Goal: Navigation & Orientation: Find specific page/section

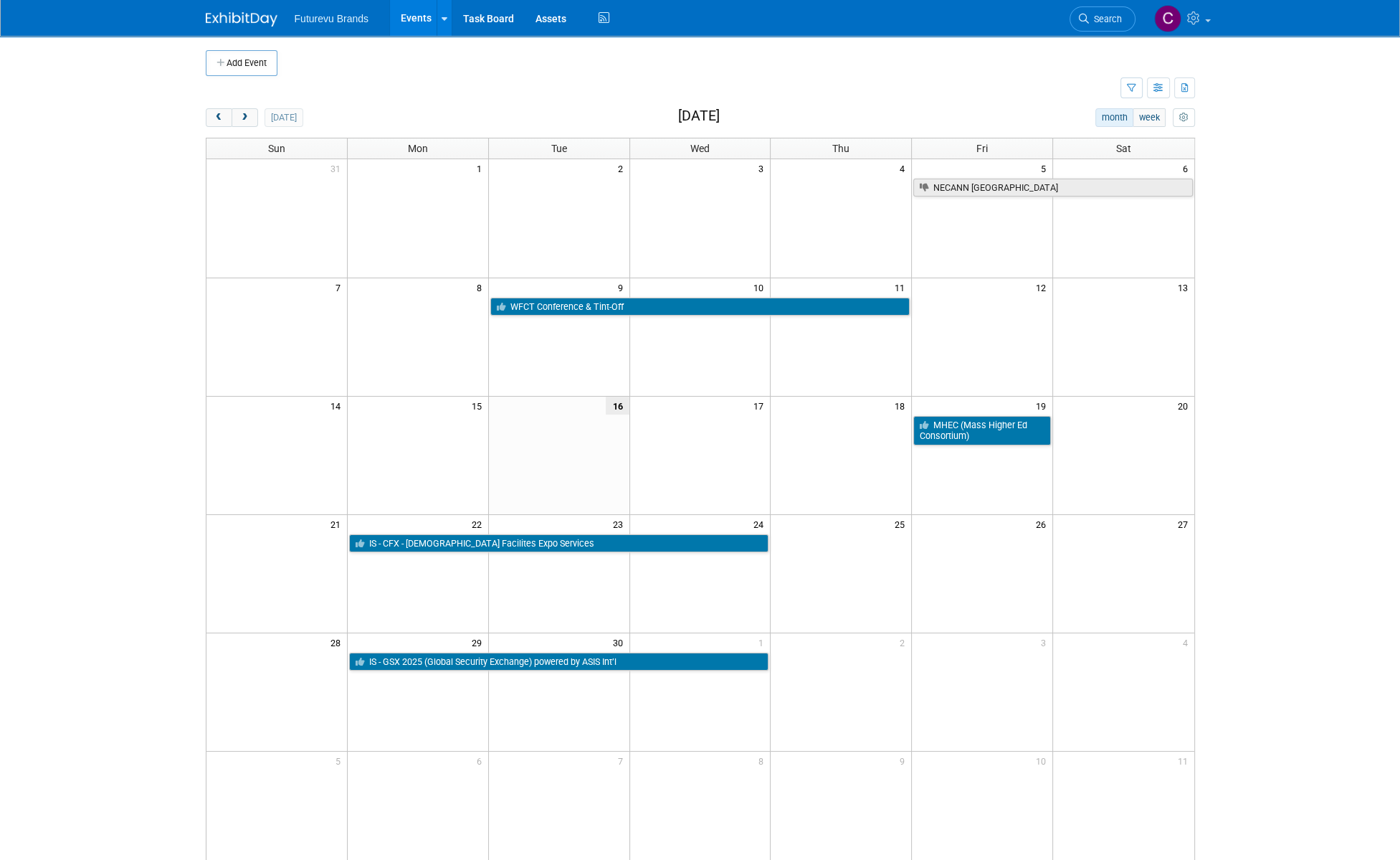
click at [421, 17] on link "Events" at bounding box center [416, 18] width 52 height 36
click at [344, 13] on span "Futurevu Brands" at bounding box center [332, 19] width 75 height 11
click at [1164, 86] on button "button" at bounding box center [1159, 88] width 23 height 21
click at [1104, 137] on link "List View" at bounding box center [1098, 138] width 121 height 20
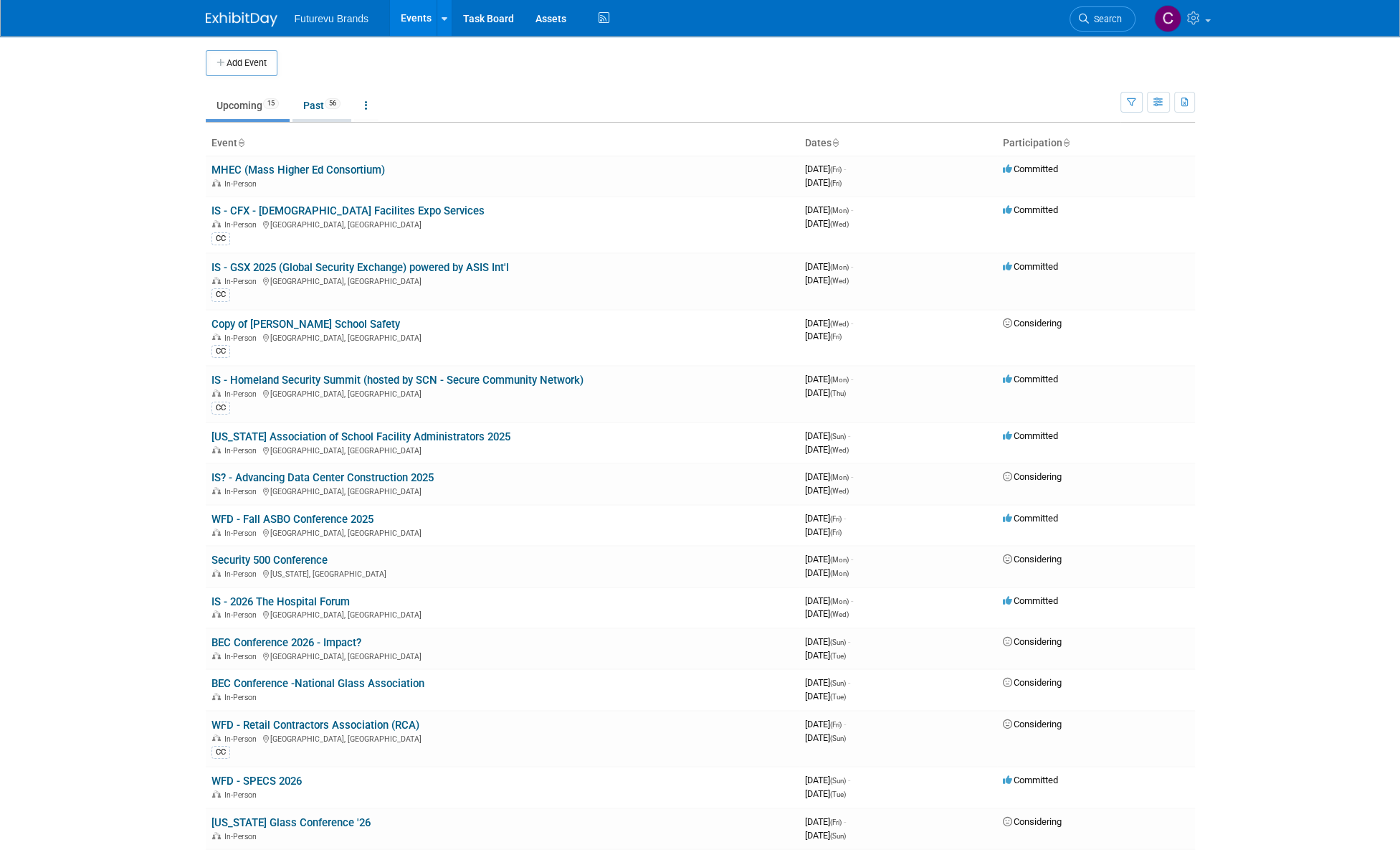
click at [318, 104] on link "Past 56" at bounding box center [322, 105] width 59 height 27
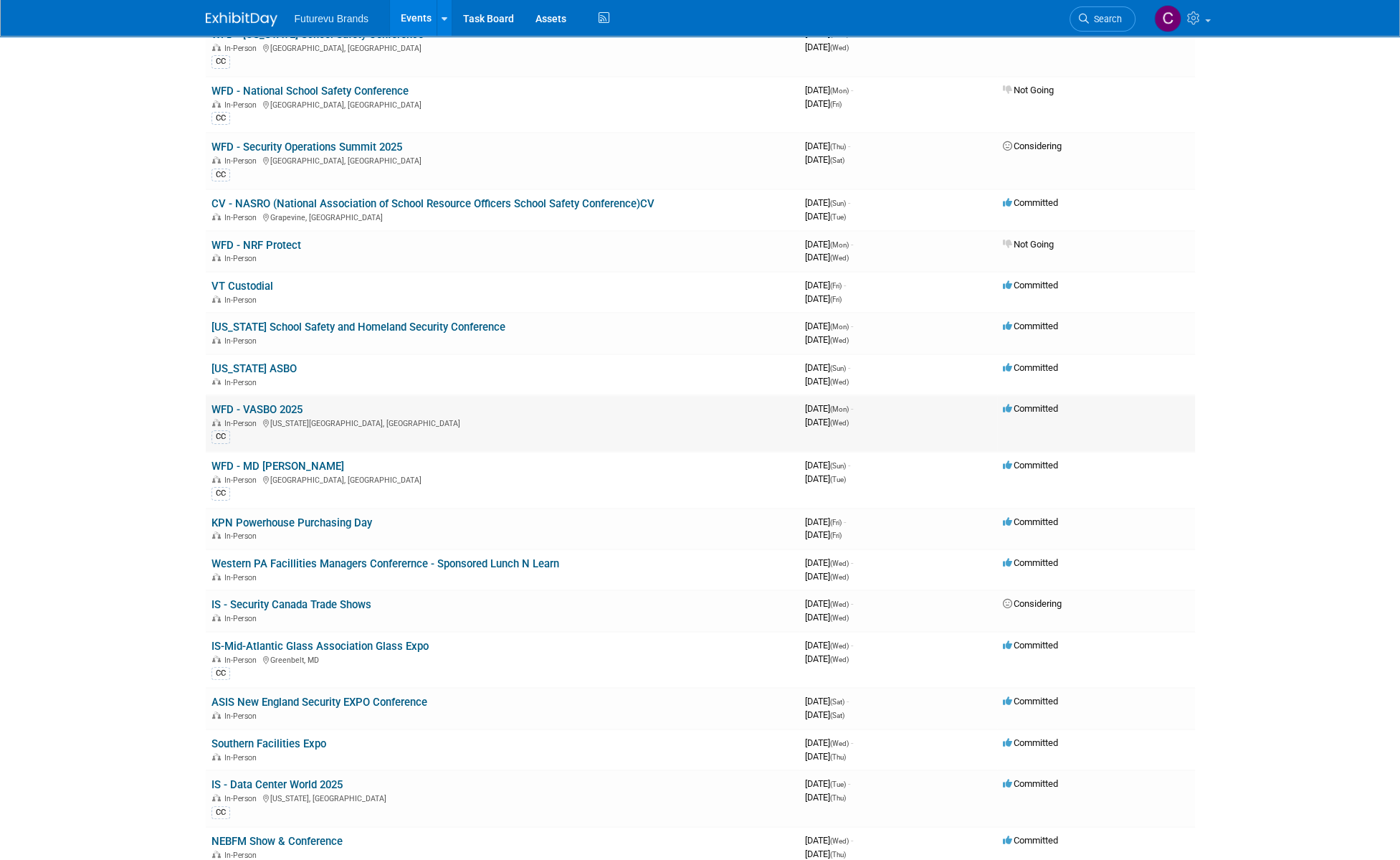
scroll to position [646, 0]
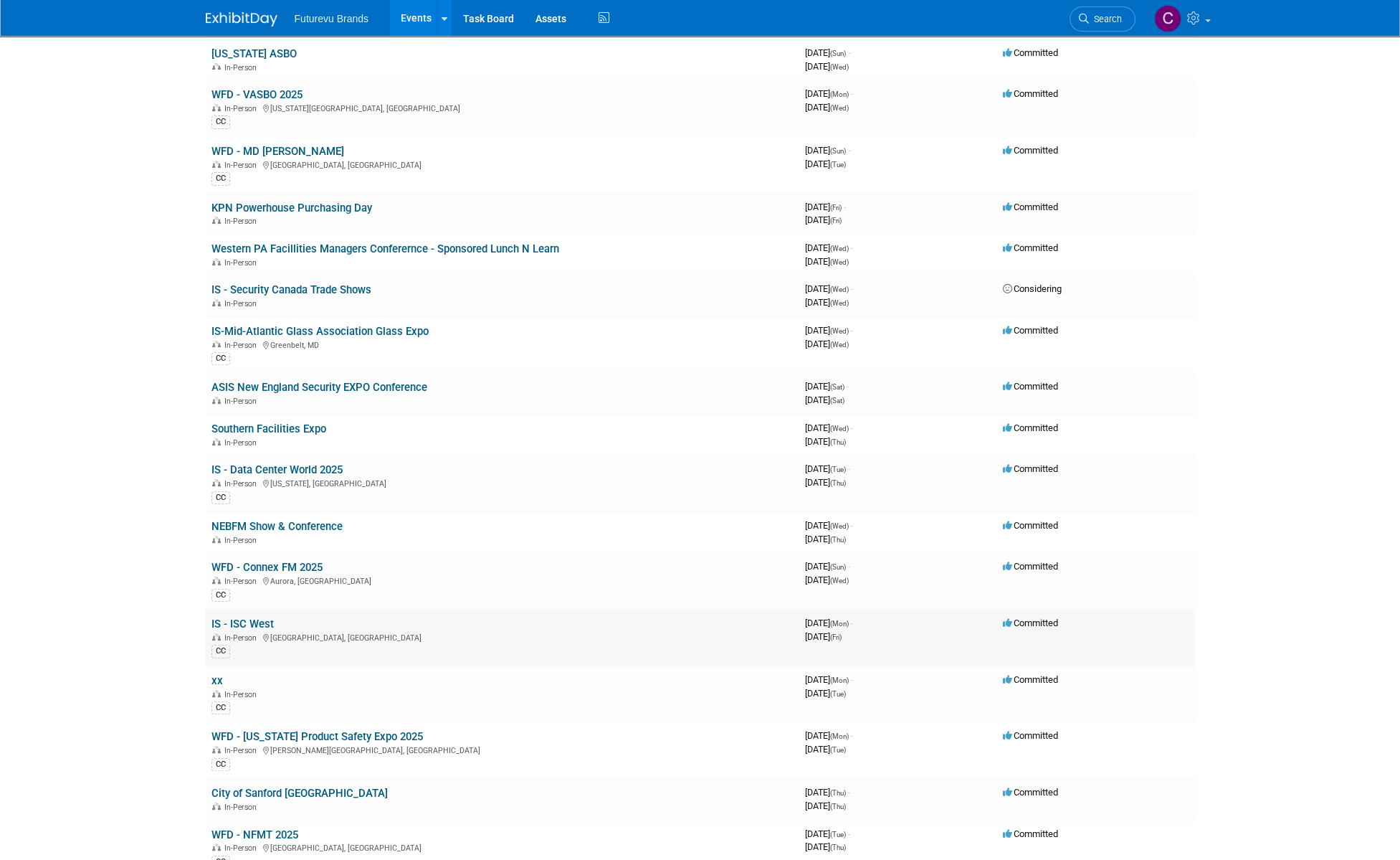
click at [255, 617] on link "IS - ISC West" at bounding box center [243, 624] width 63 height 13
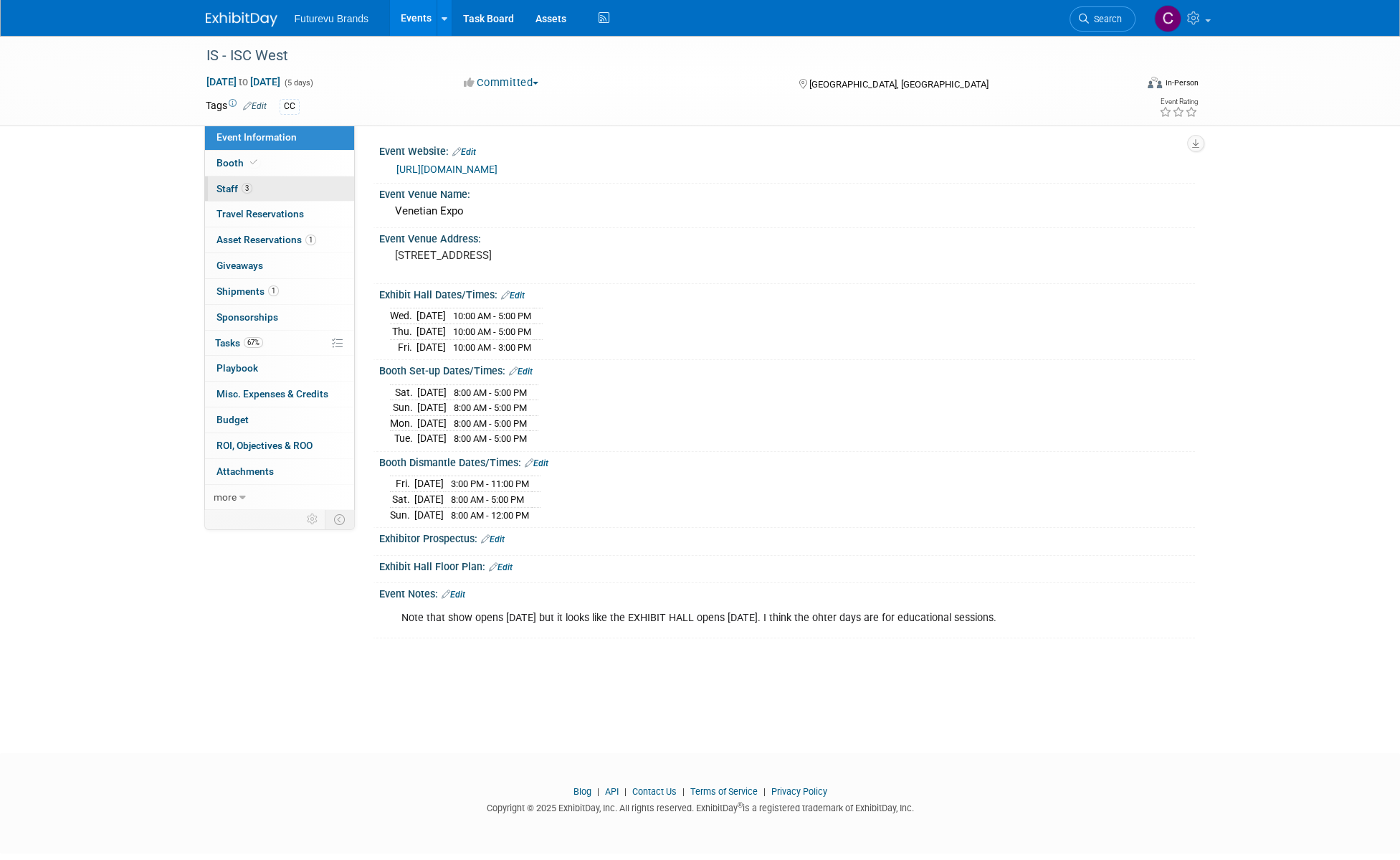
click at [227, 190] on span "Staff 3" at bounding box center [234, 188] width 36 height 11
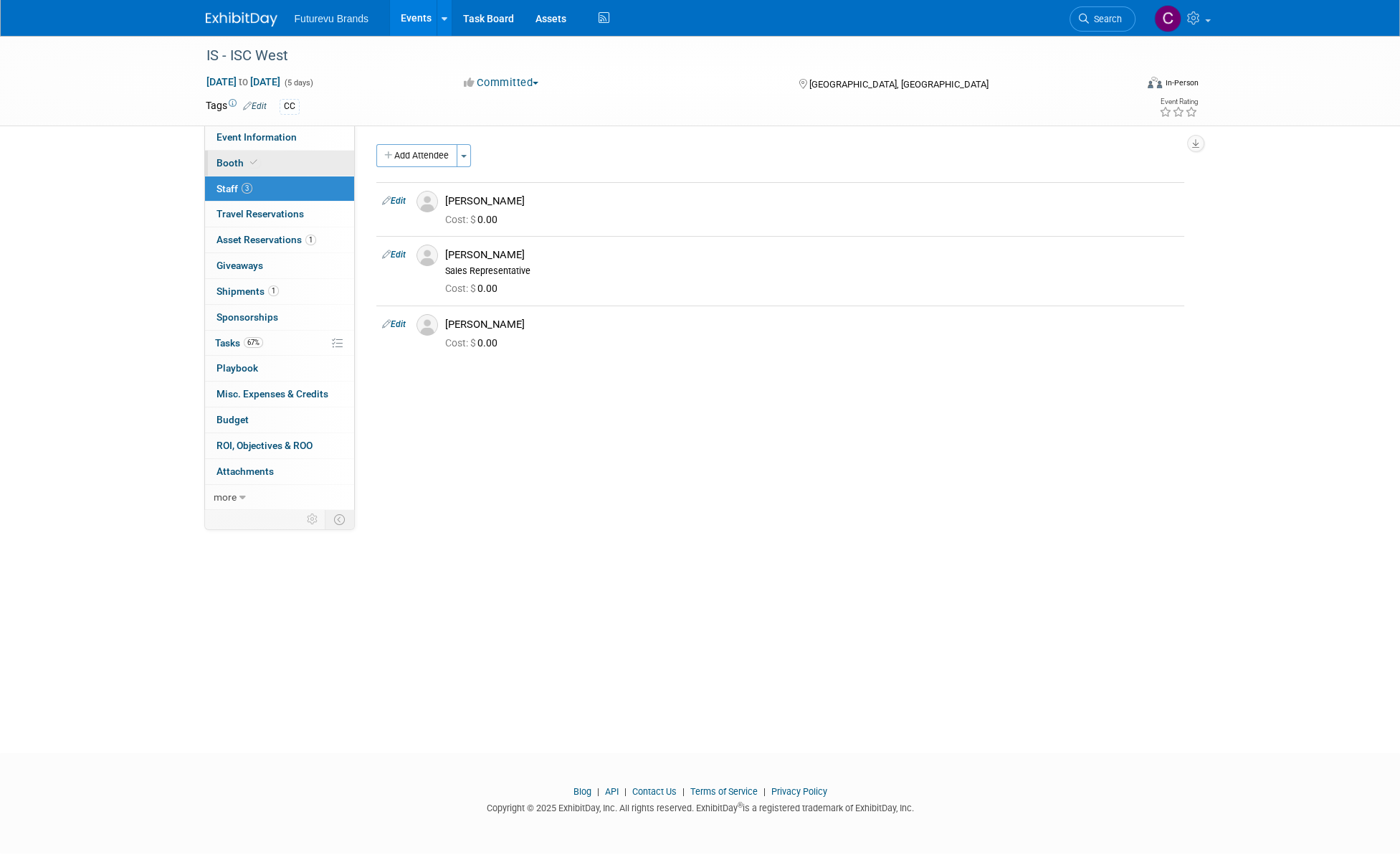
click at [227, 157] on span "Booth" at bounding box center [238, 162] width 44 height 11
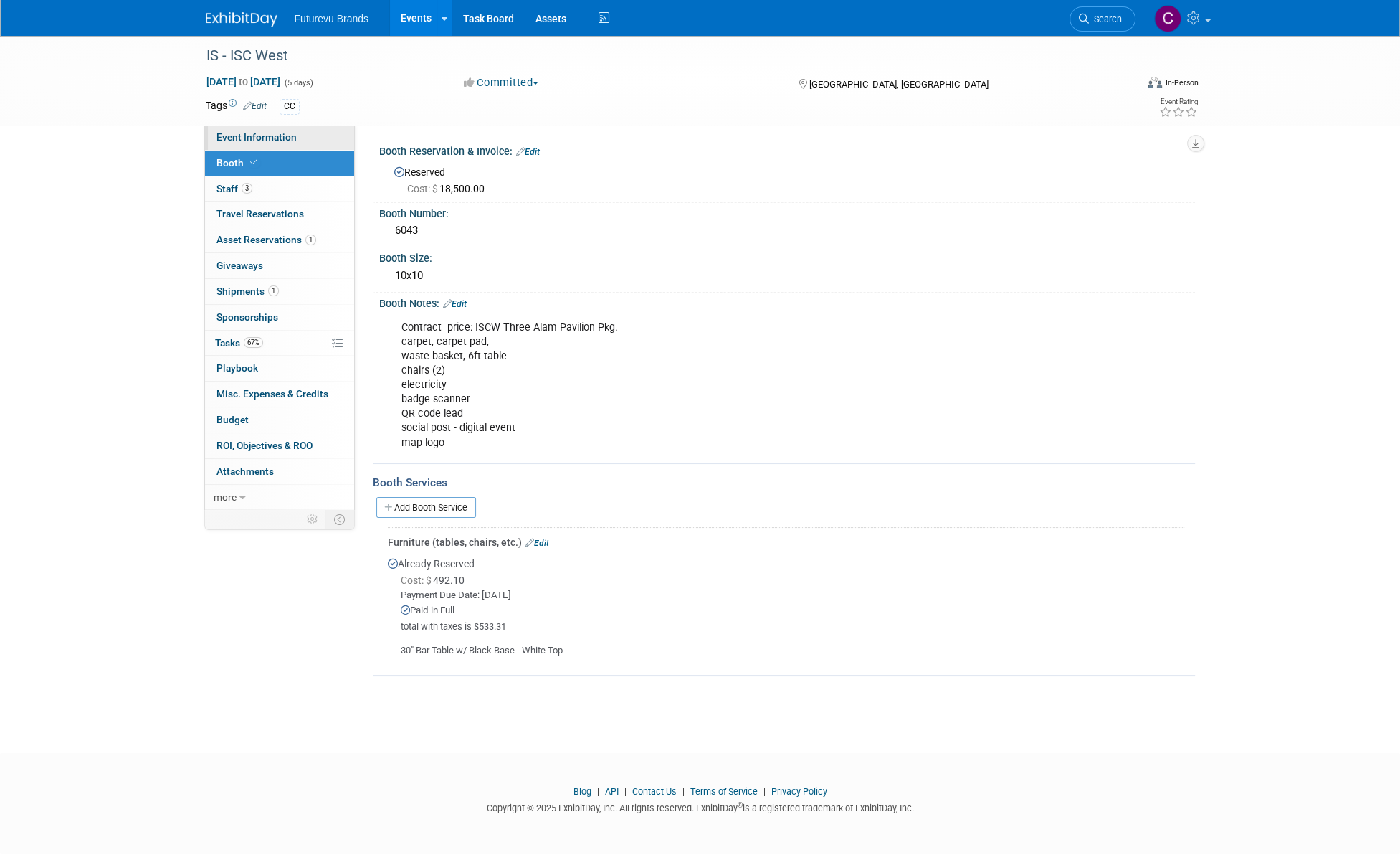
click at [238, 140] on span "Event Information" at bounding box center [256, 137] width 80 height 11
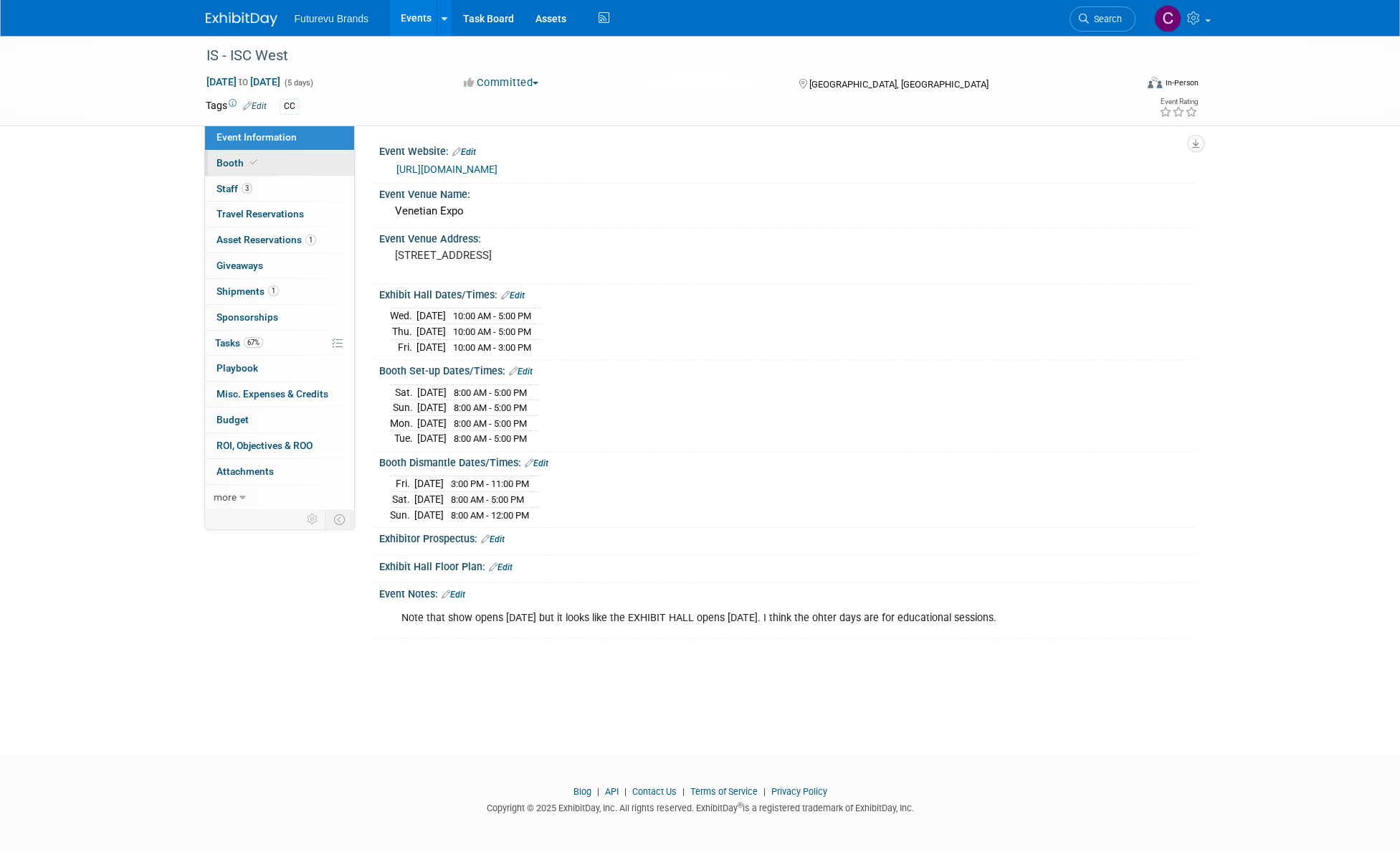
click at [236, 155] on link "Booth" at bounding box center [279, 163] width 149 height 25
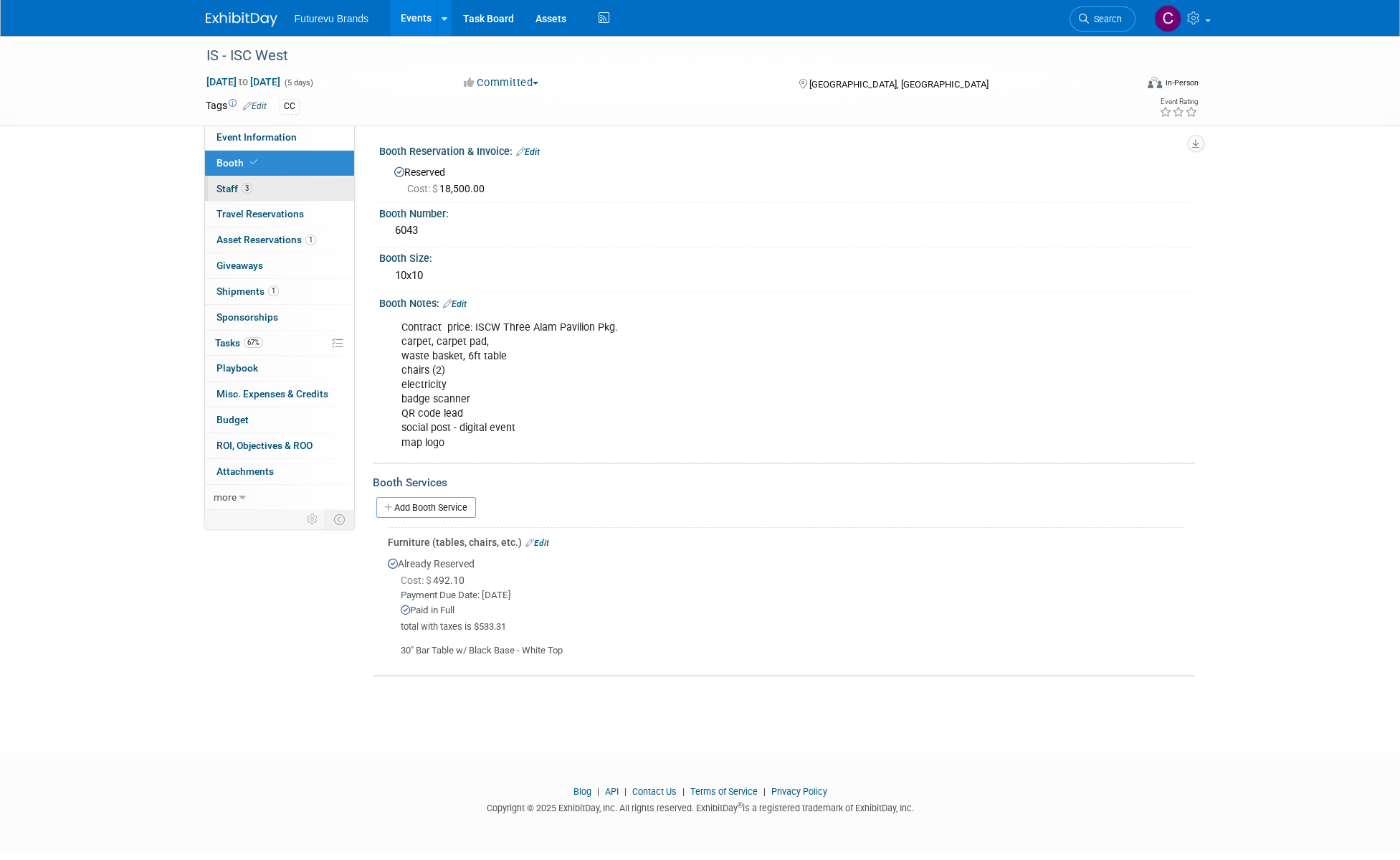
click at [225, 183] on span "Staff 3" at bounding box center [234, 188] width 36 height 11
